Goal: Find specific page/section: Find specific page/section

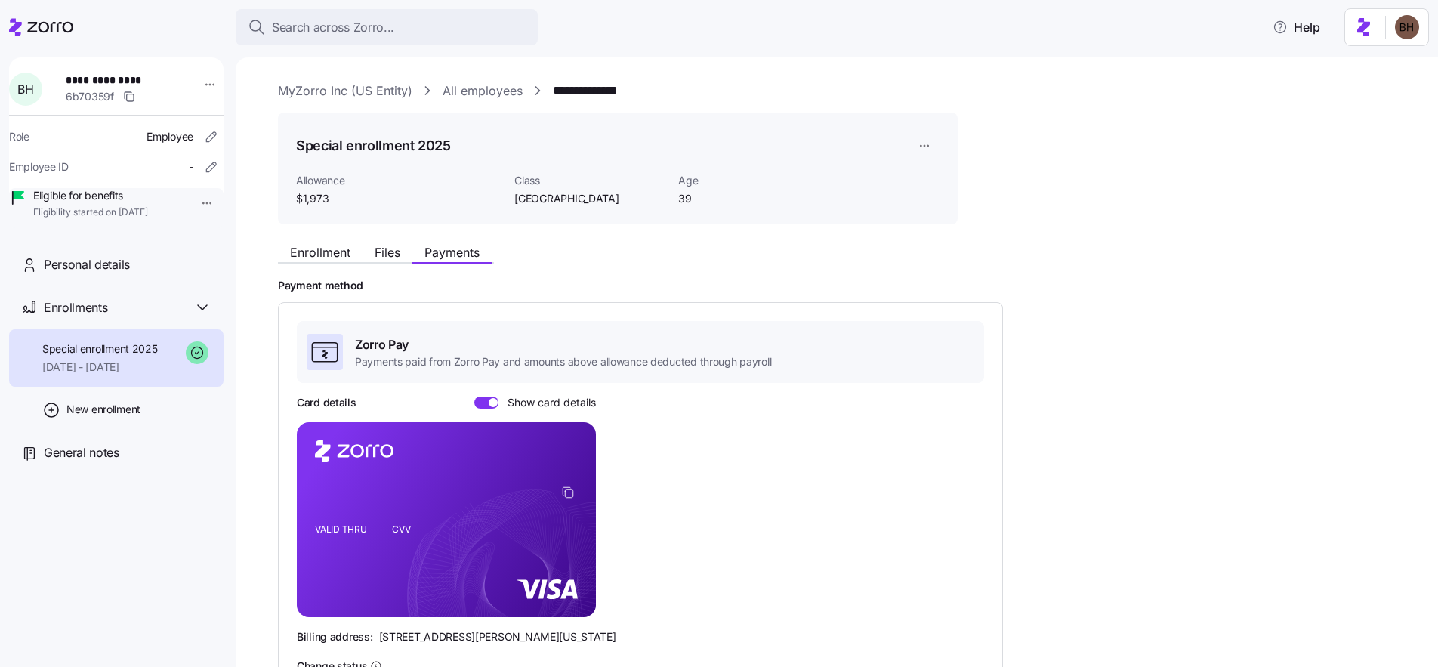
click at [319, 29] on span "Search across Zorro..." at bounding box center [333, 27] width 122 height 19
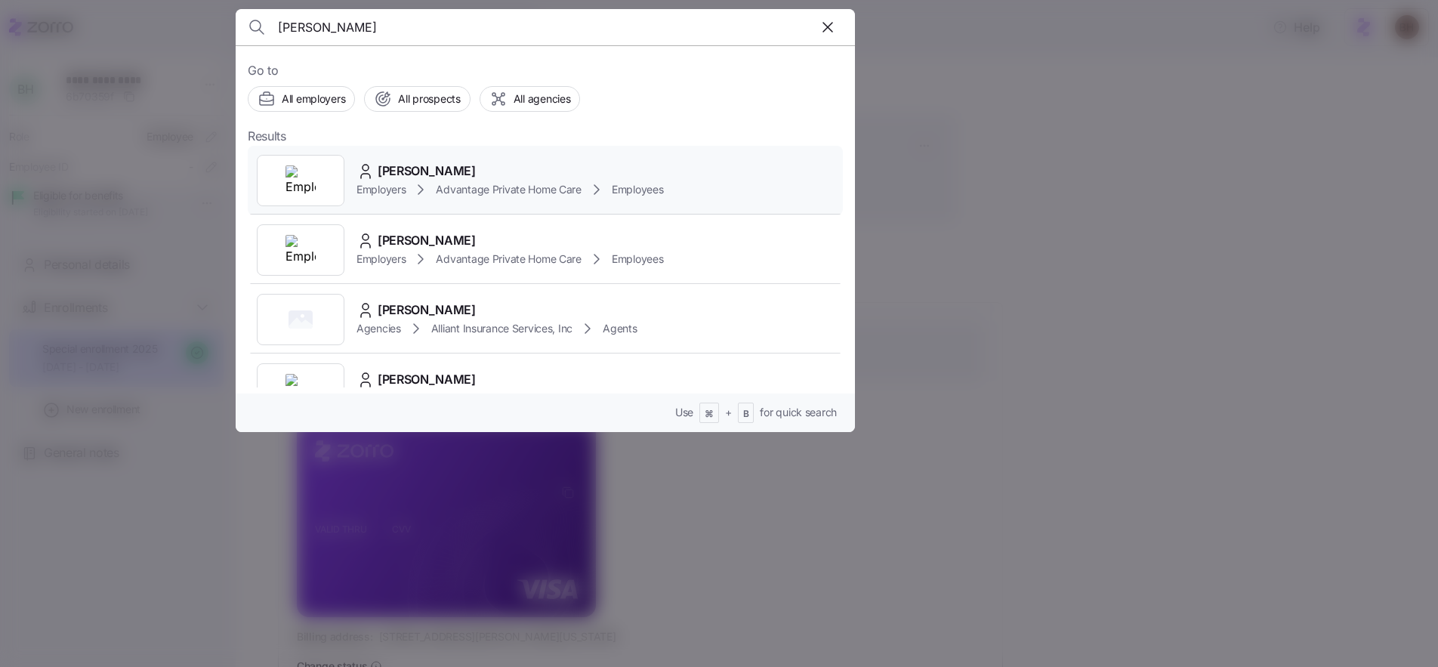
type input "[PERSON_NAME]"
click at [486, 168] on div "[PERSON_NAME]" at bounding box center [509, 171] width 307 height 19
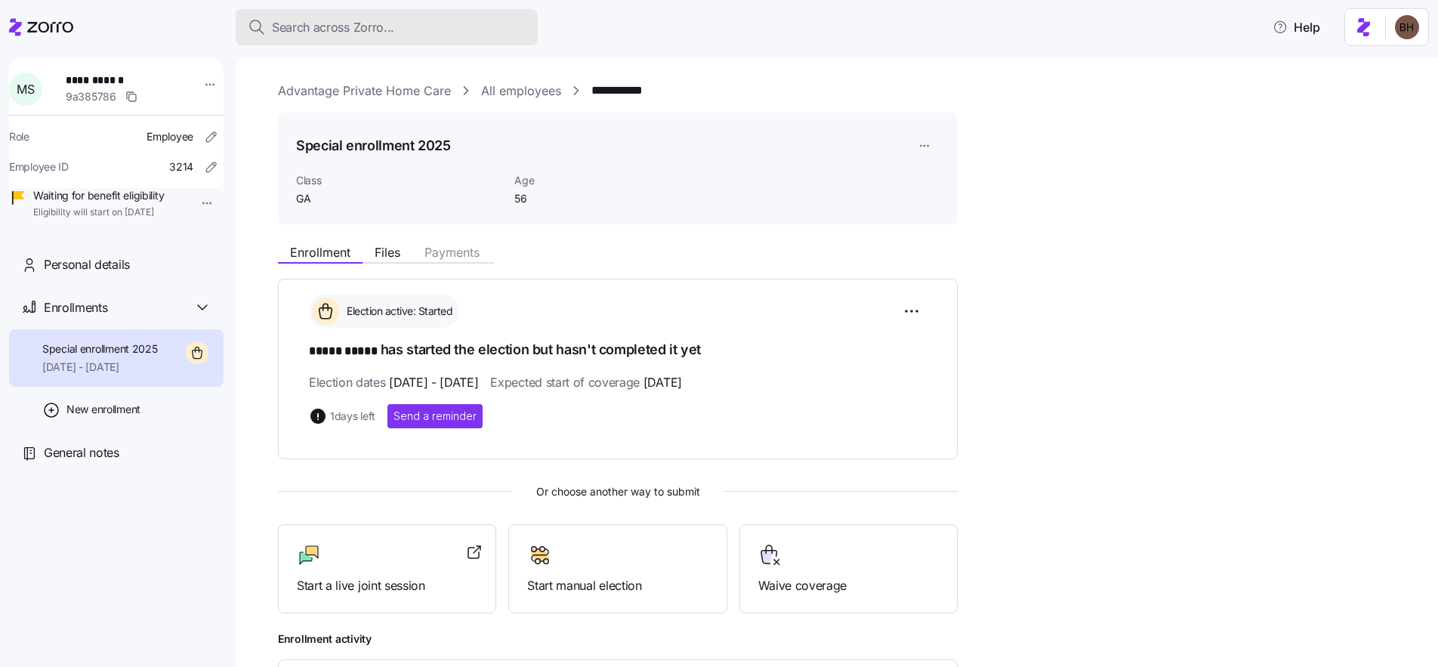
click at [301, 29] on span "Search across Zorro..." at bounding box center [333, 27] width 122 height 19
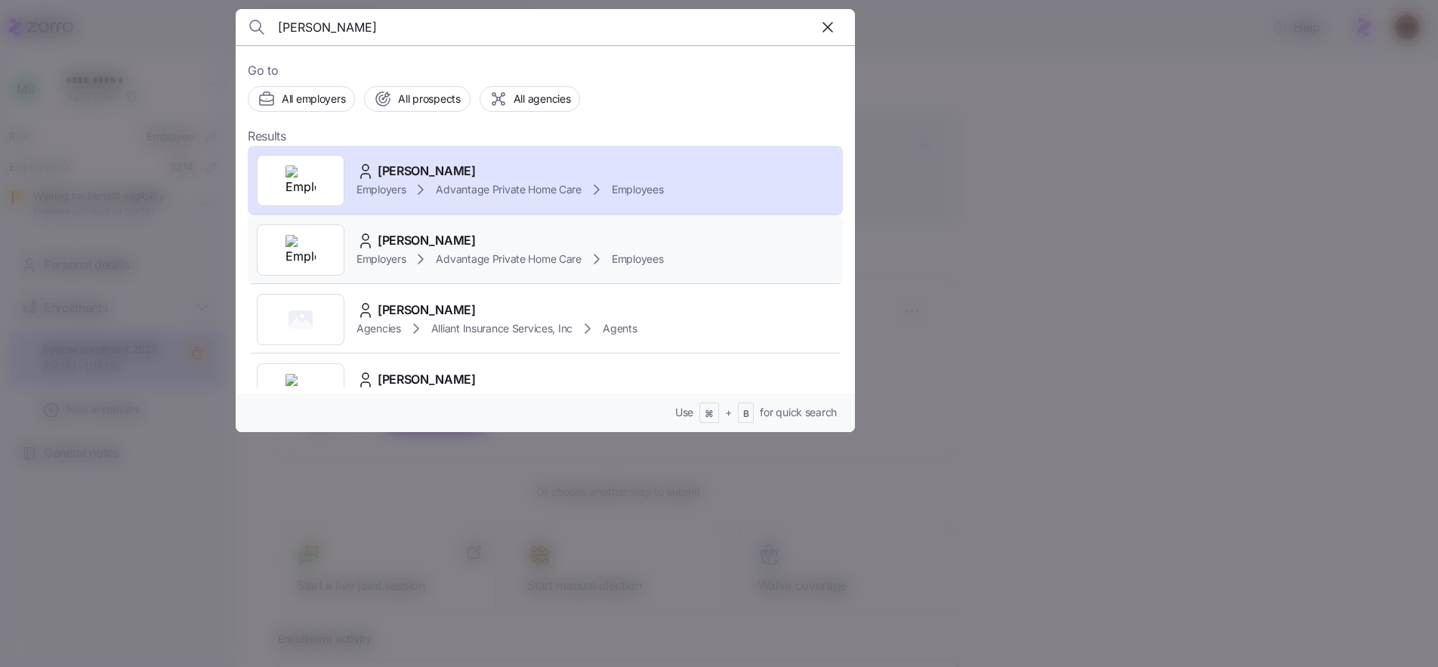
type input "[PERSON_NAME]"
click at [495, 236] on div "[PERSON_NAME]" at bounding box center [509, 240] width 307 height 19
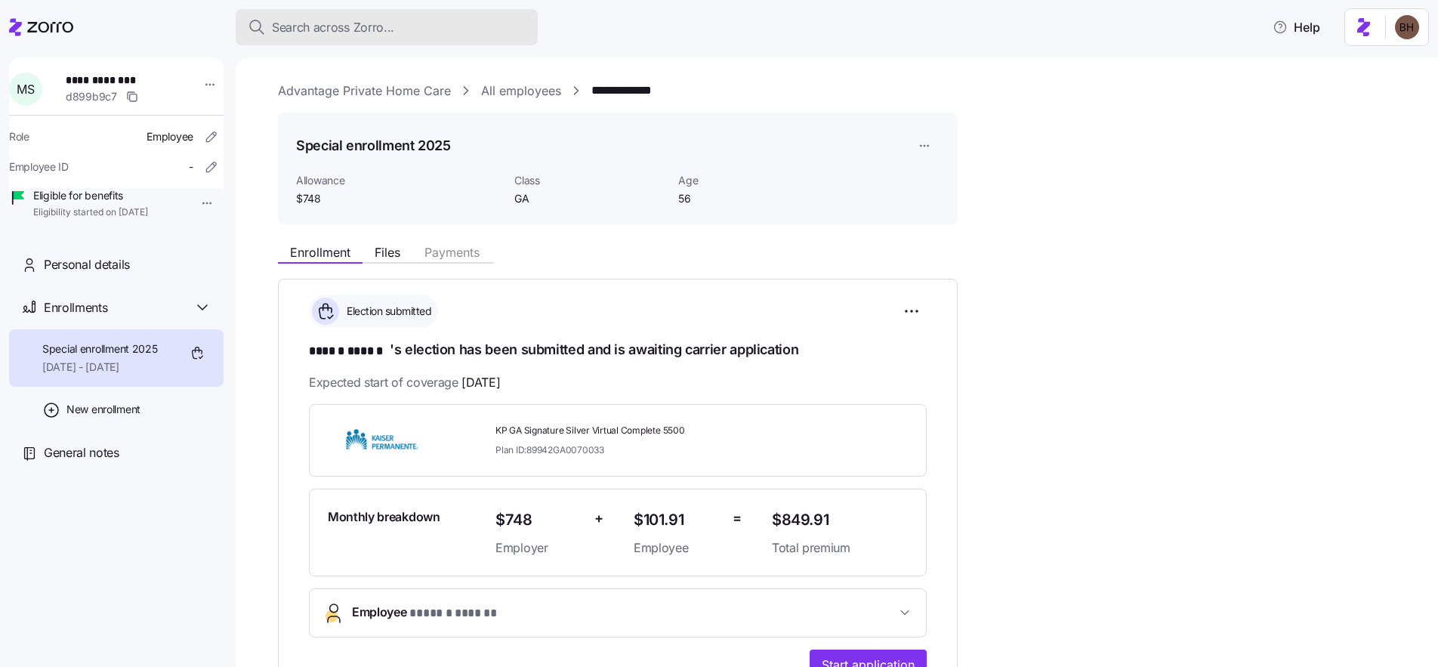
click at [426, 32] on div "Search across Zorro..." at bounding box center [387, 27] width 278 height 19
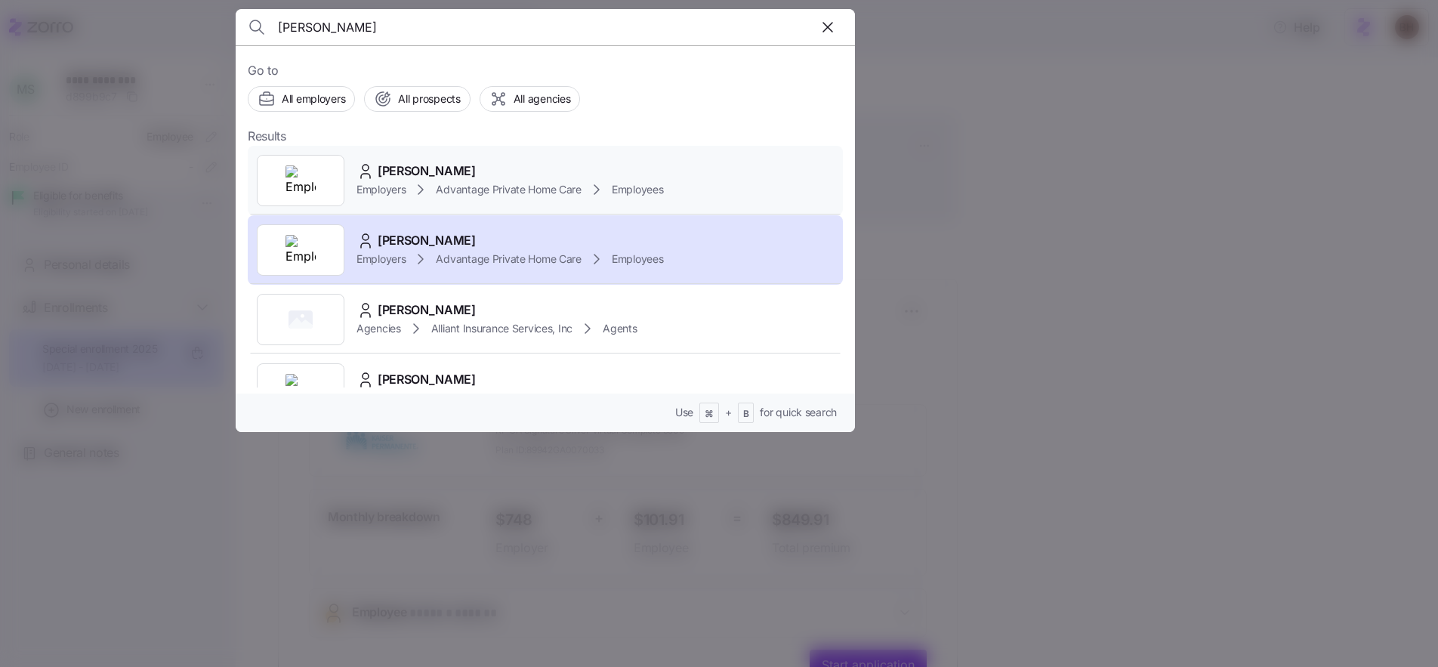
type input "[PERSON_NAME]"
click at [479, 167] on div "[PERSON_NAME]" at bounding box center [509, 171] width 307 height 19
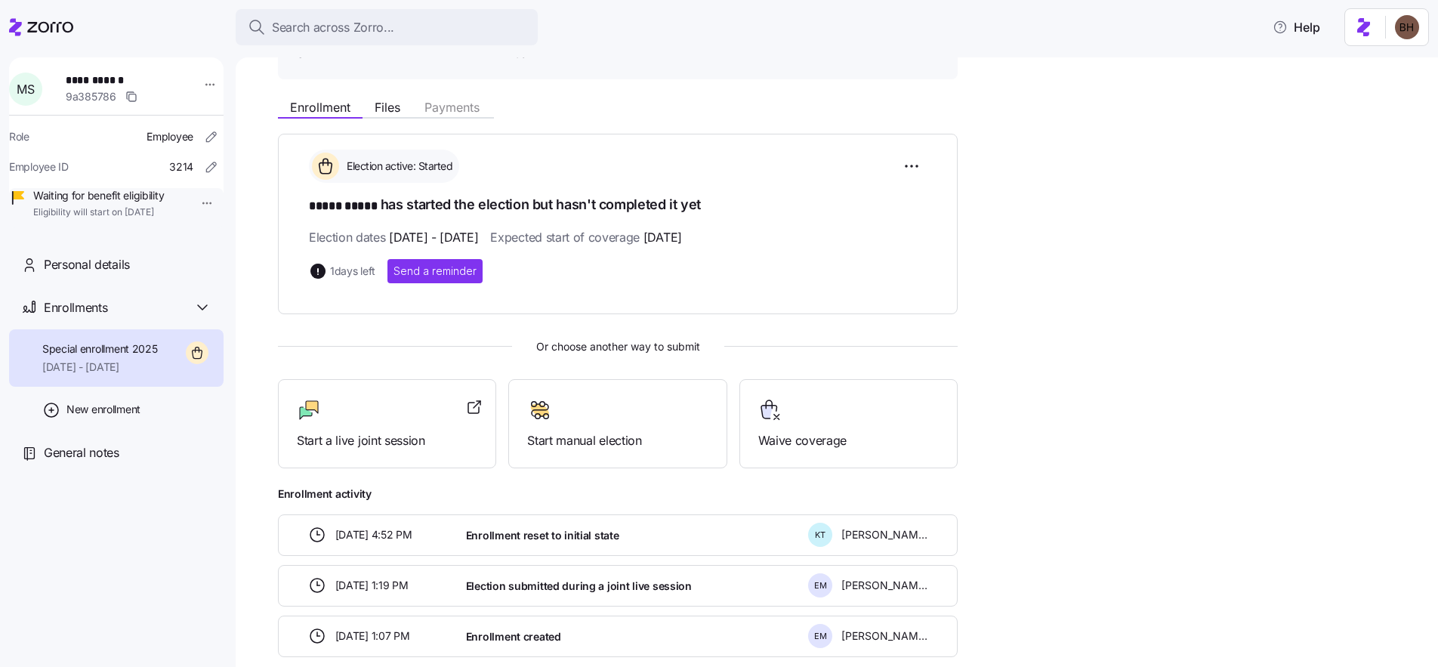
scroll to position [106, 0]
